Goal: Information Seeking & Learning: Learn about a topic

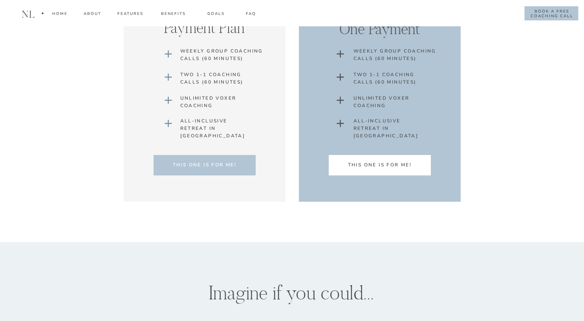
scroll to position [5204, 0]
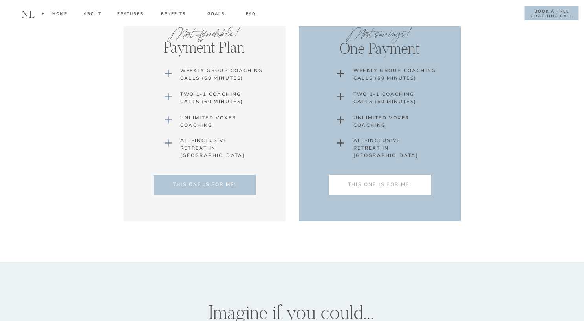
click at [396, 182] on p "This one is for me!" at bounding box center [380, 186] width 102 height 11
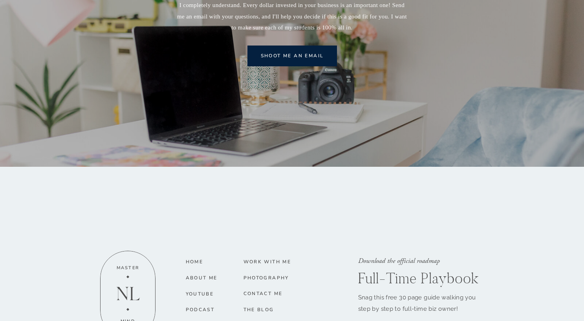
scroll to position [9648, 0]
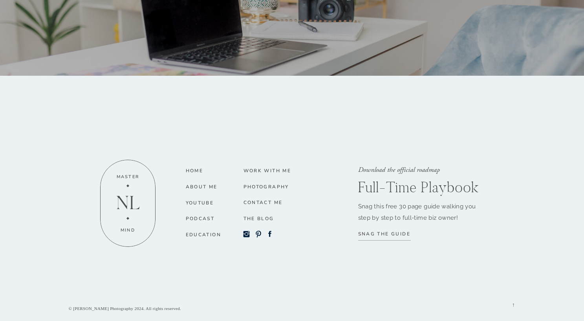
click at [199, 173] on nav "Home" at bounding box center [194, 171] width 16 height 9
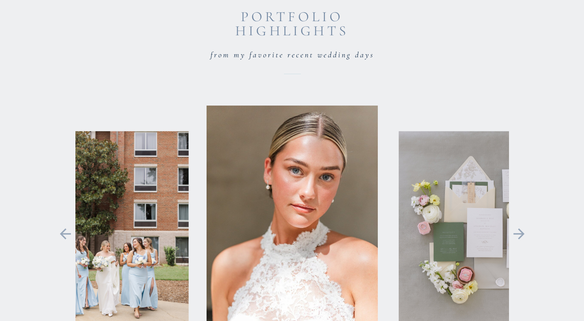
scroll to position [1725, 0]
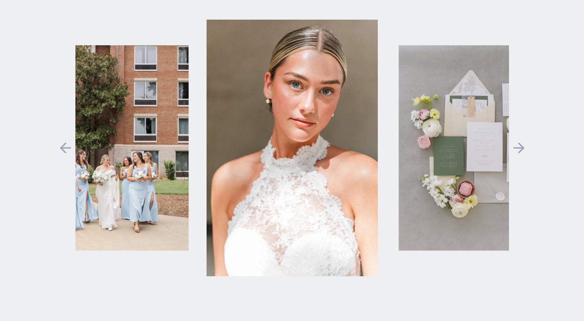
click at [532, 145] on div "[PERSON_NAME] CONTACT ABOUT EDUCATION BLOG WEDDINGS photography + Education [PE…" at bounding box center [292, 190] width 584 height 3830
click at [527, 149] on icon at bounding box center [519, 148] width 18 height 17
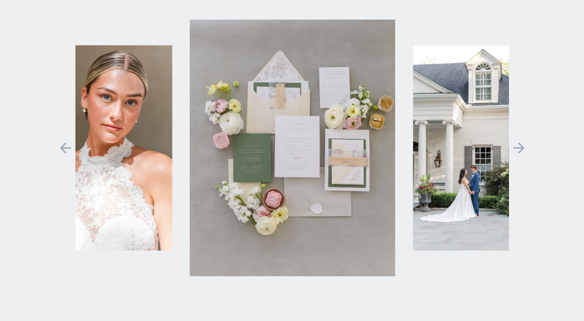
click at [520, 151] on icon at bounding box center [519, 148] width 11 height 11
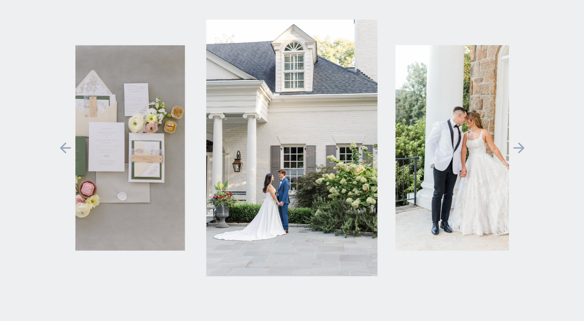
click at [520, 151] on icon at bounding box center [519, 148] width 11 height 11
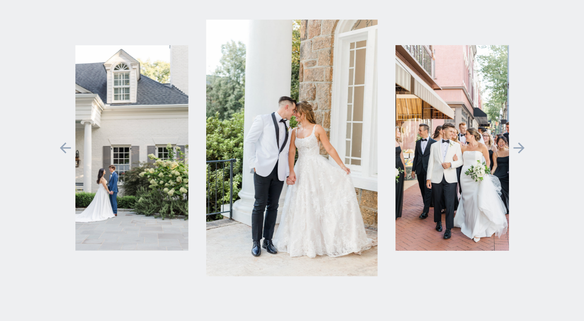
click at [520, 151] on icon at bounding box center [519, 148] width 11 height 11
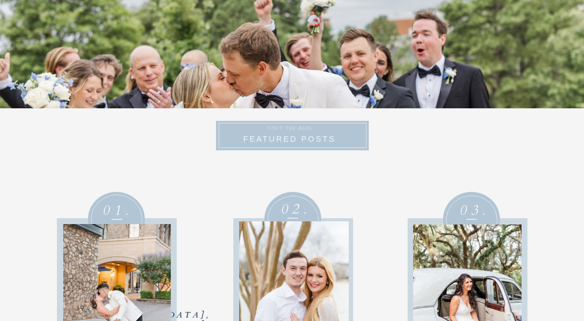
scroll to position [3509, 0]
